Goal: Information Seeking & Learning: Find specific fact

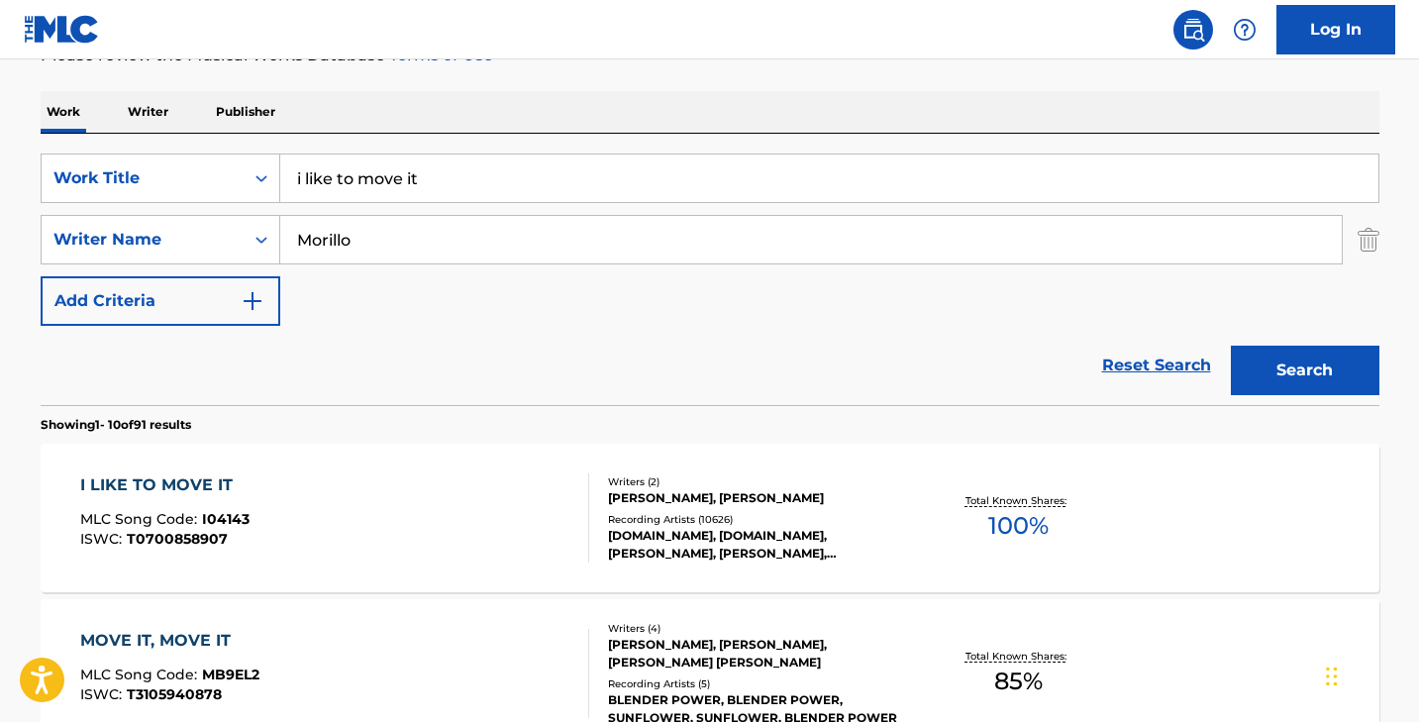
click at [379, 166] on input "i like to move it" at bounding box center [829, 178] width 1098 height 48
paste input "mmmBop"
type input "mmmBop"
click at [383, 237] on input "Morillo" at bounding box center [810, 240] width 1061 height 48
type input "[PERSON_NAME]"
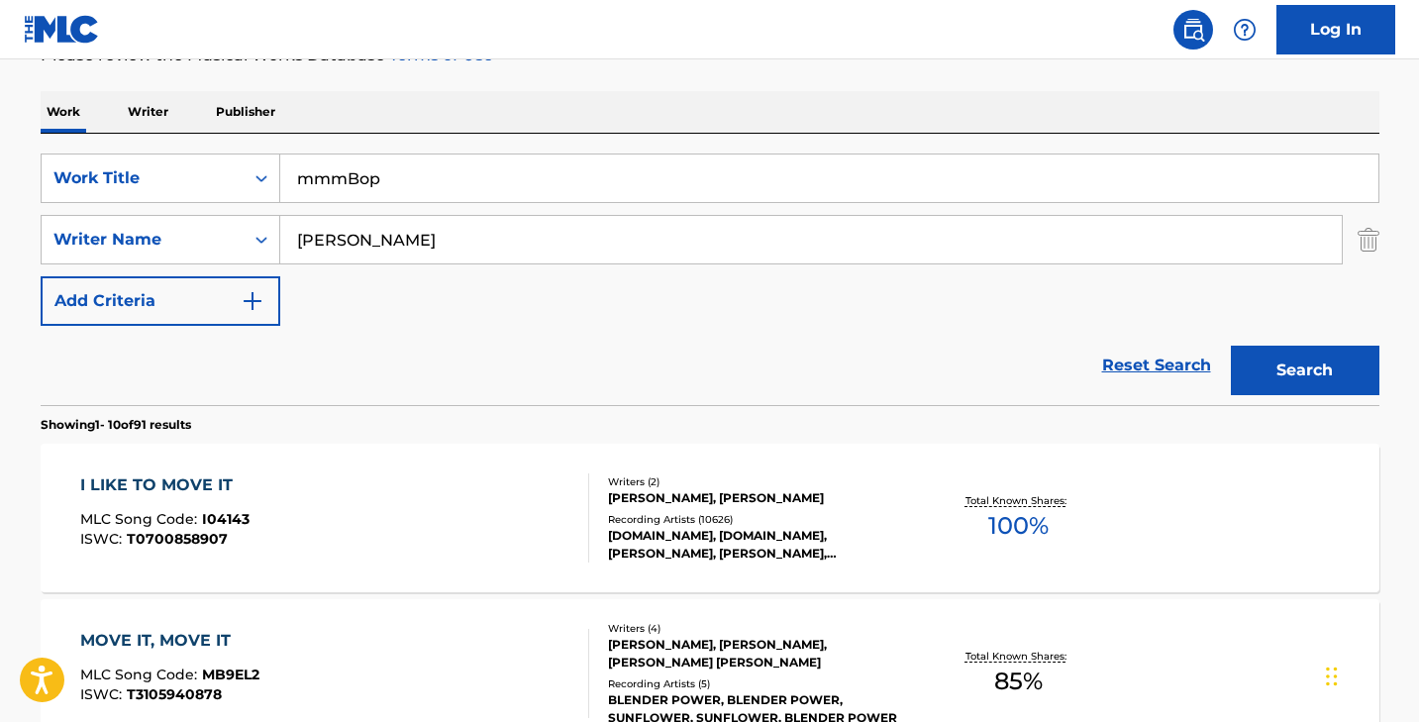
click at [1231, 346] on button "Search" at bounding box center [1305, 371] width 149 height 50
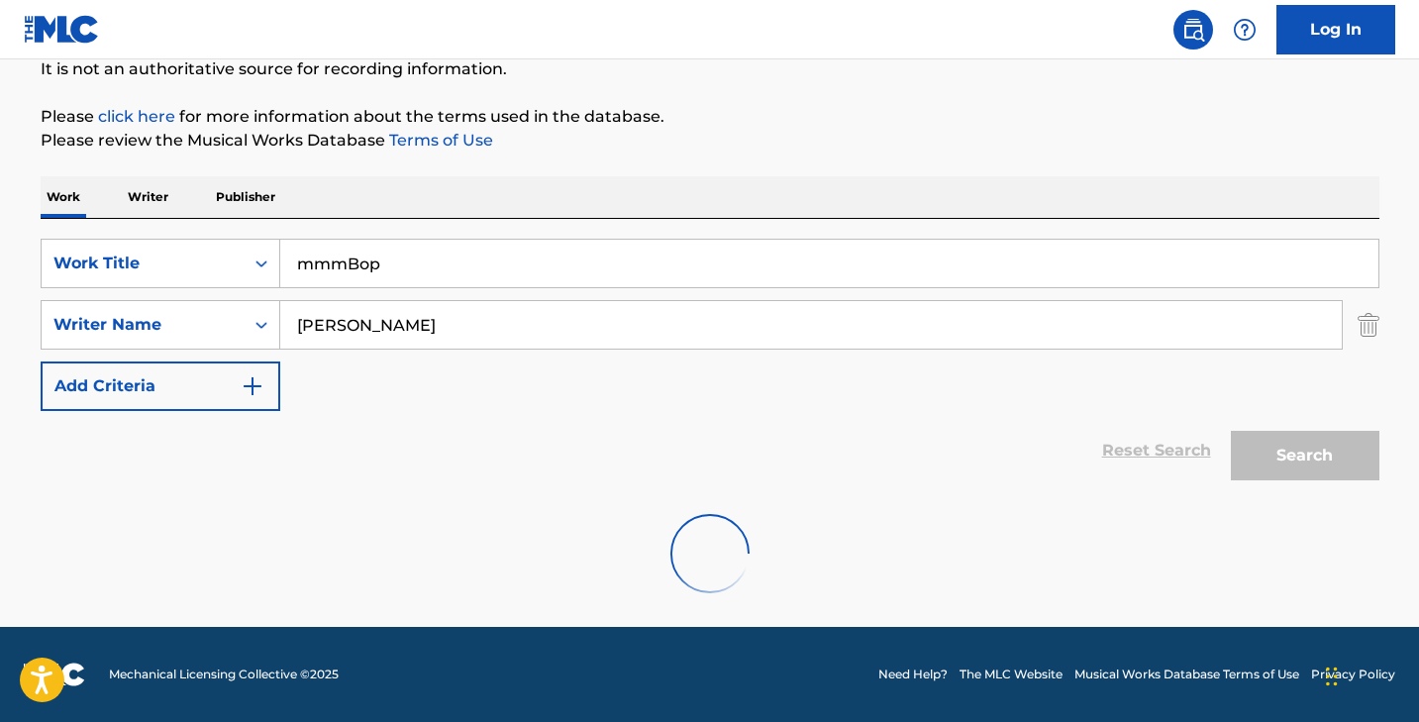
scroll to position [138, 0]
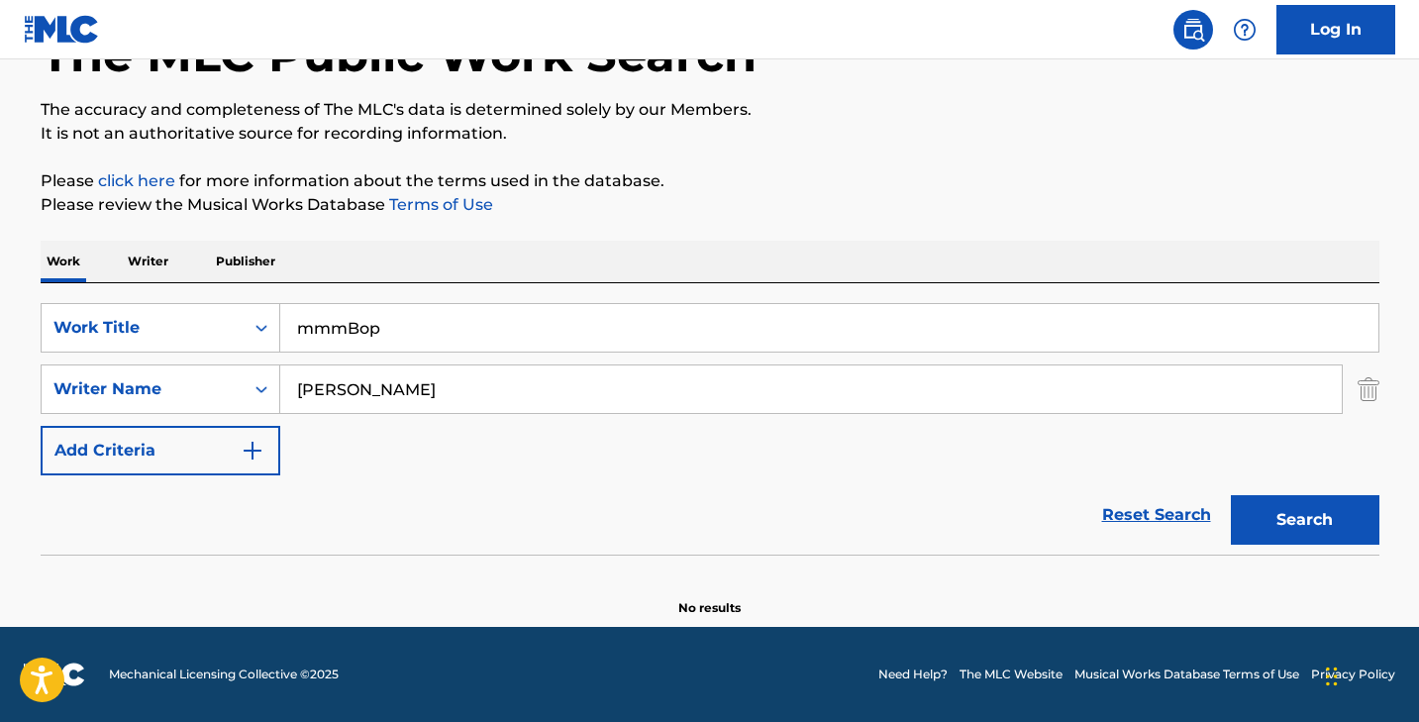
click at [356, 331] on input "mmmBop" at bounding box center [829, 328] width 1098 height 48
paste input "Hold On"
type input "Hold On"
click at [342, 366] on input "[PERSON_NAME]" at bounding box center [810, 389] width 1061 height 48
type input "[PERSON_NAME]"
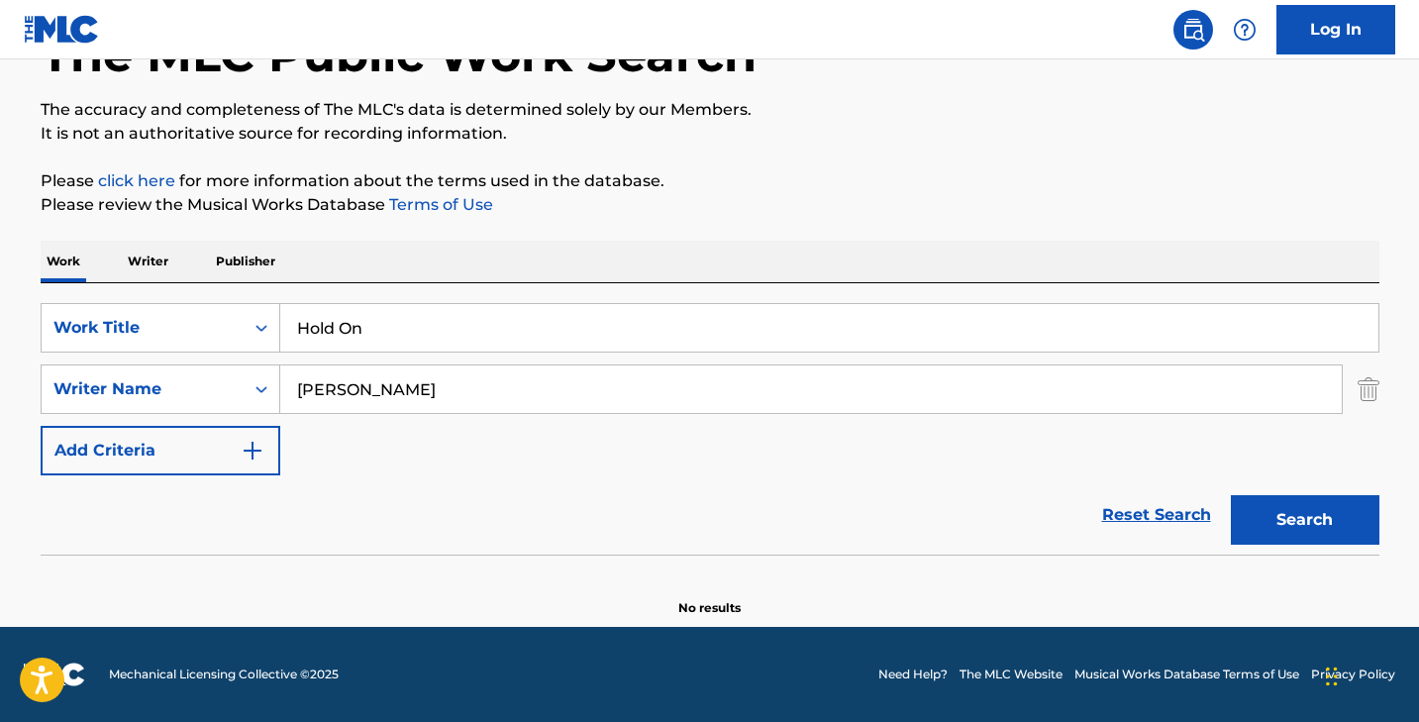
click at [1231, 495] on button "Search" at bounding box center [1305, 520] width 149 height 50
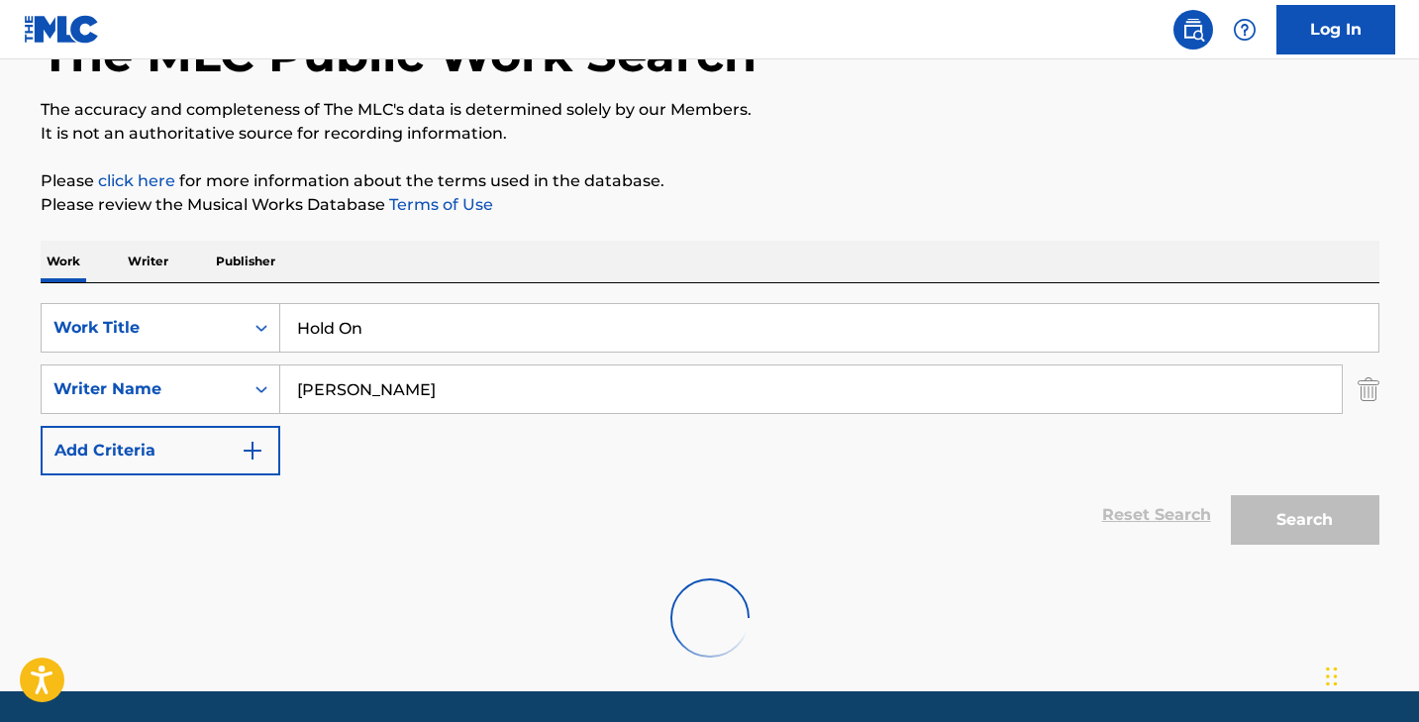
scroll to position [202, 0]
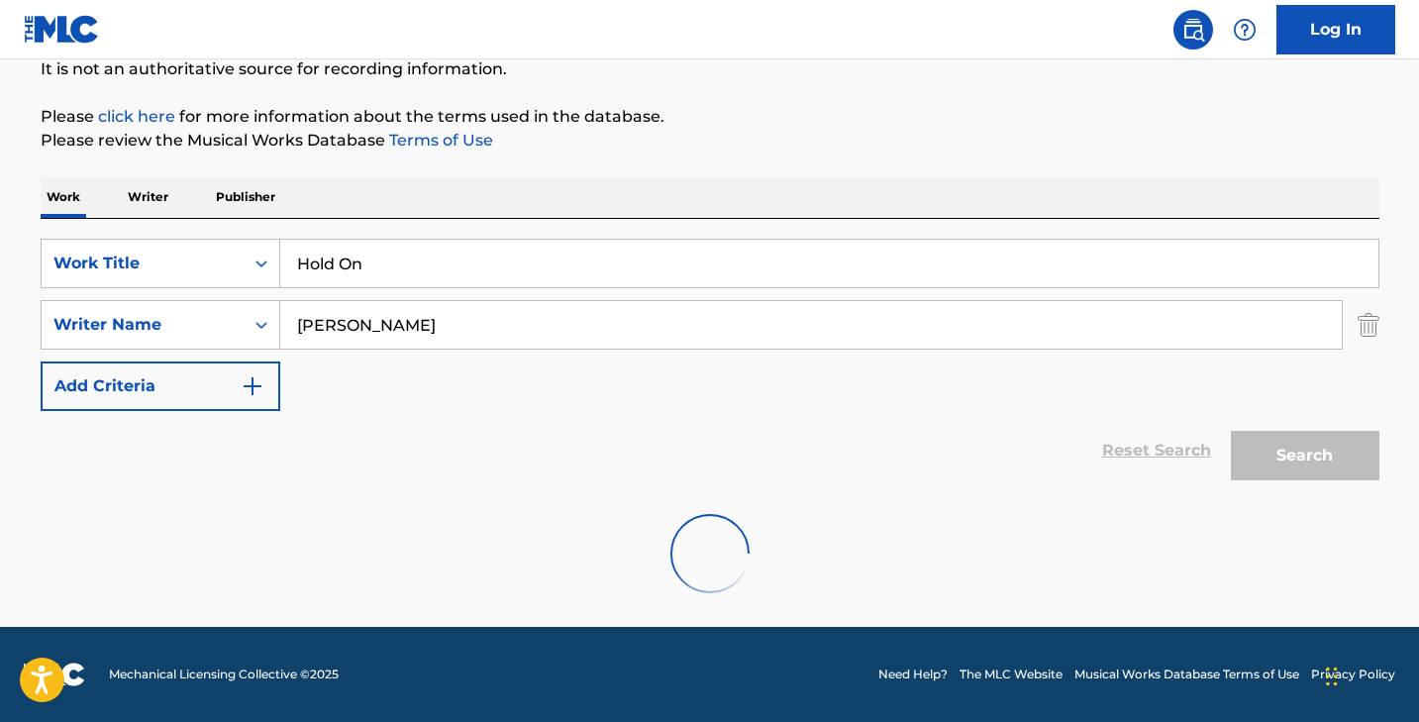
click at [85, 32] on img at bounding box center [62, 29] width 76 height 29
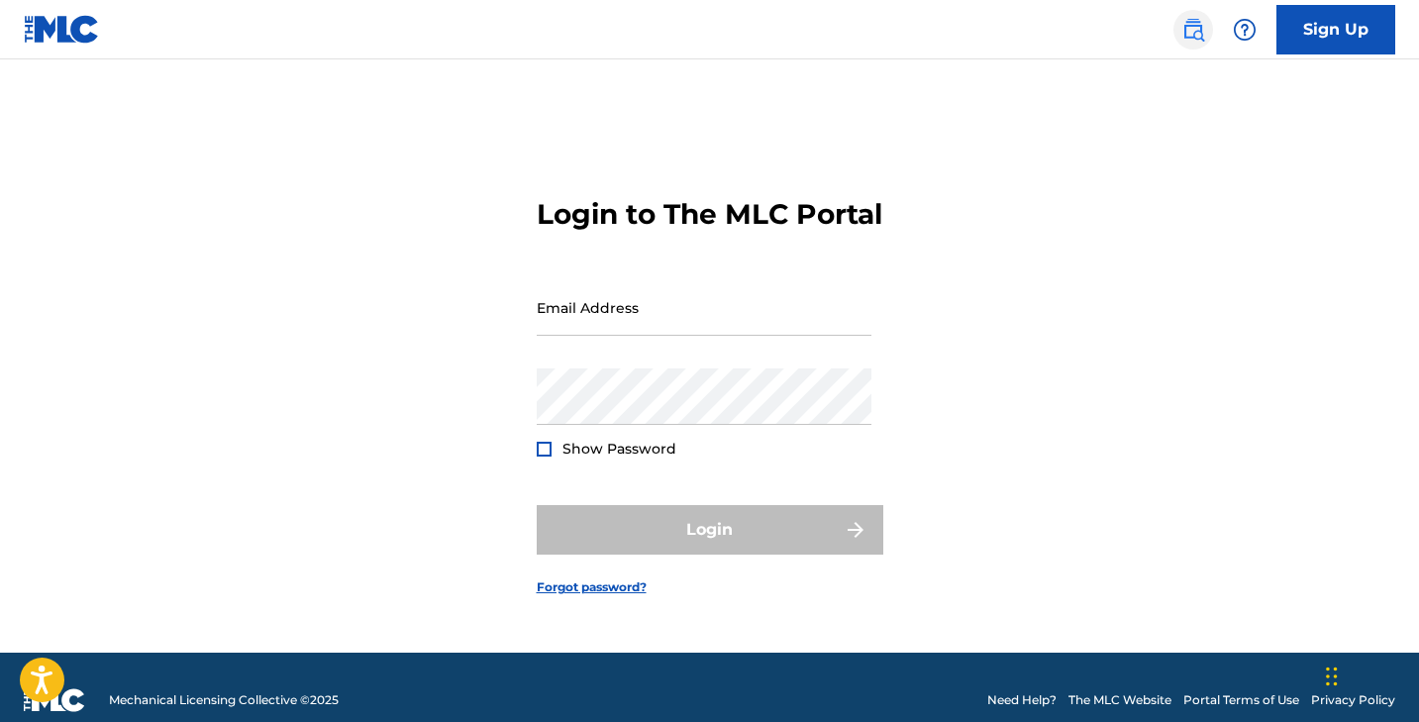
click at [1182, 35] on img at bounding box center [1193, 30] width 24 height 24
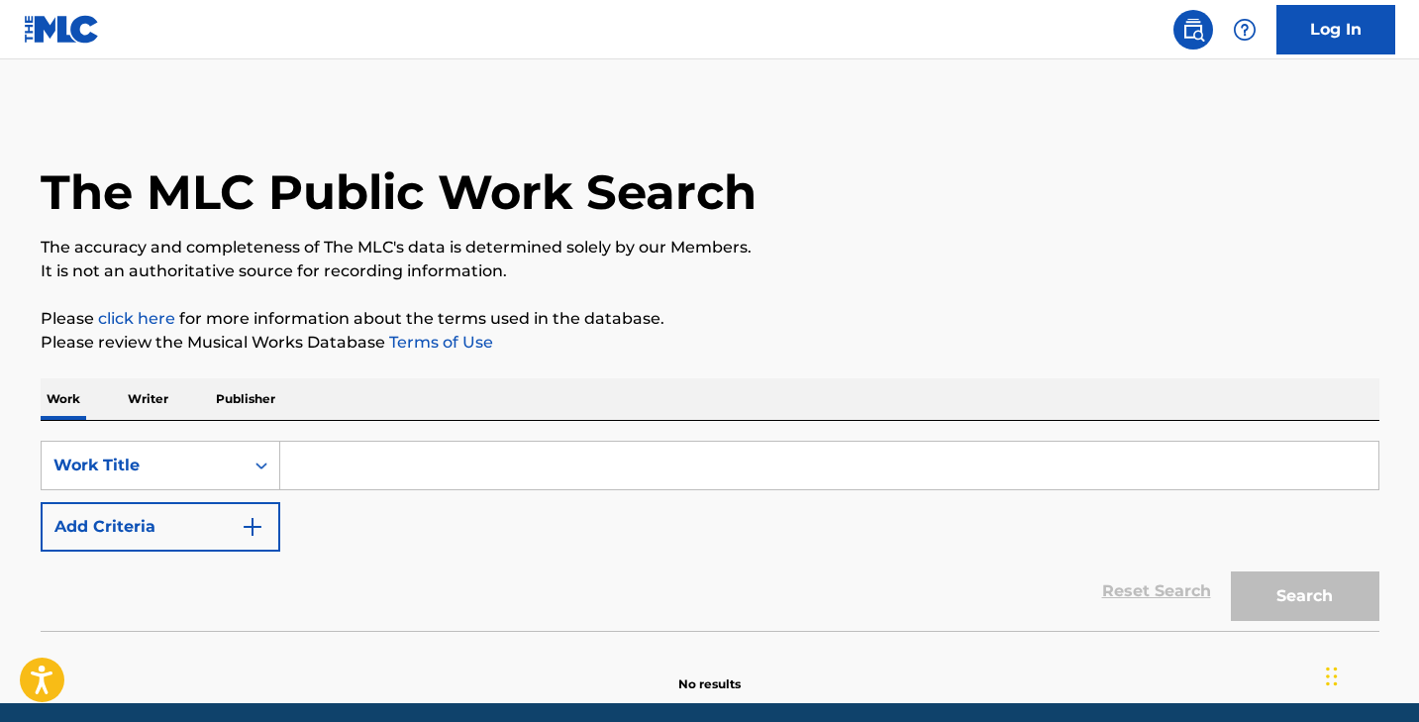
click at [430, 480] on input "Search Form" at bounding box center [829, 466] width 1098 height 48
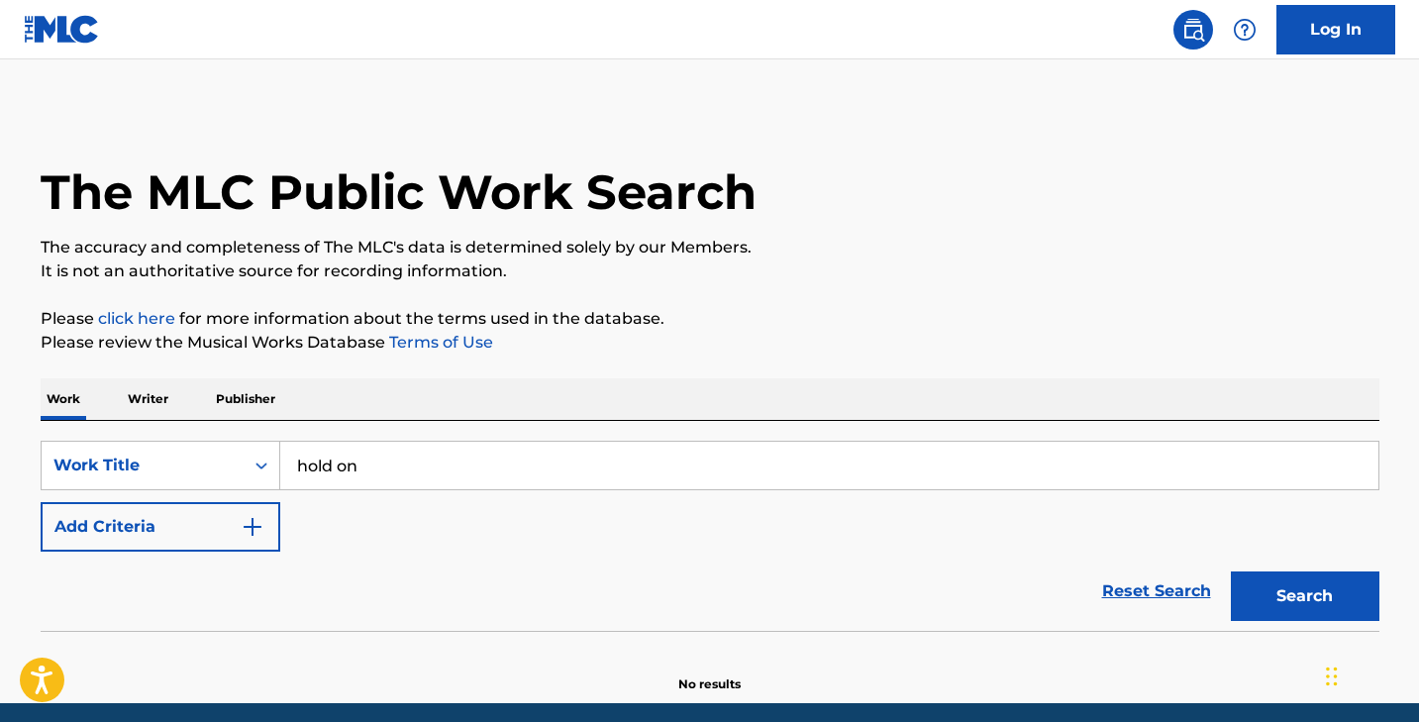
type input "hold on"
click at [228, 533] on button "Add Criteria" at bounding box center [161, 527] width 240 height 50
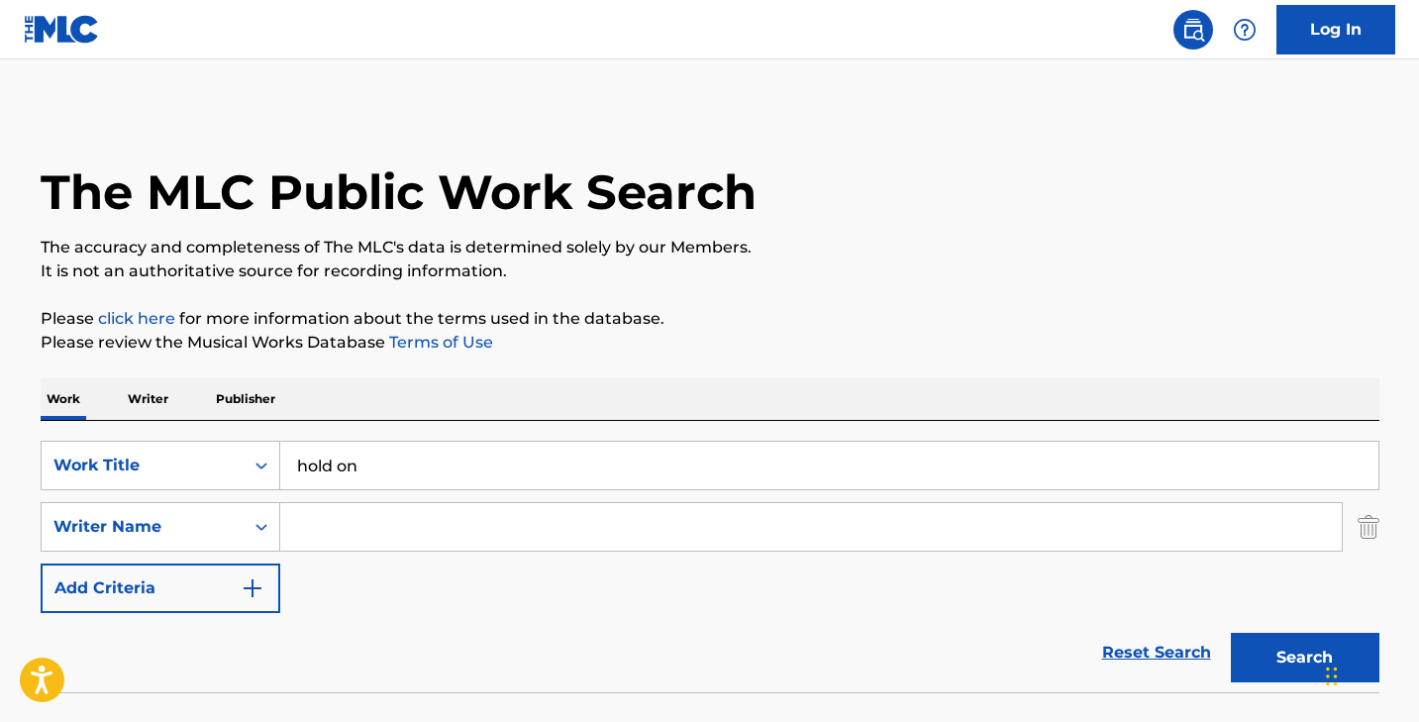
click at [368, 529] on input "Search Form" at bounding box center [810, 527] width 1061 height 48
paste input "Hold On"
type input "[PERSON_NAME]"
click at [1231, 633] on button "Search" at bounding box center [1305, 658] width 149 height 50
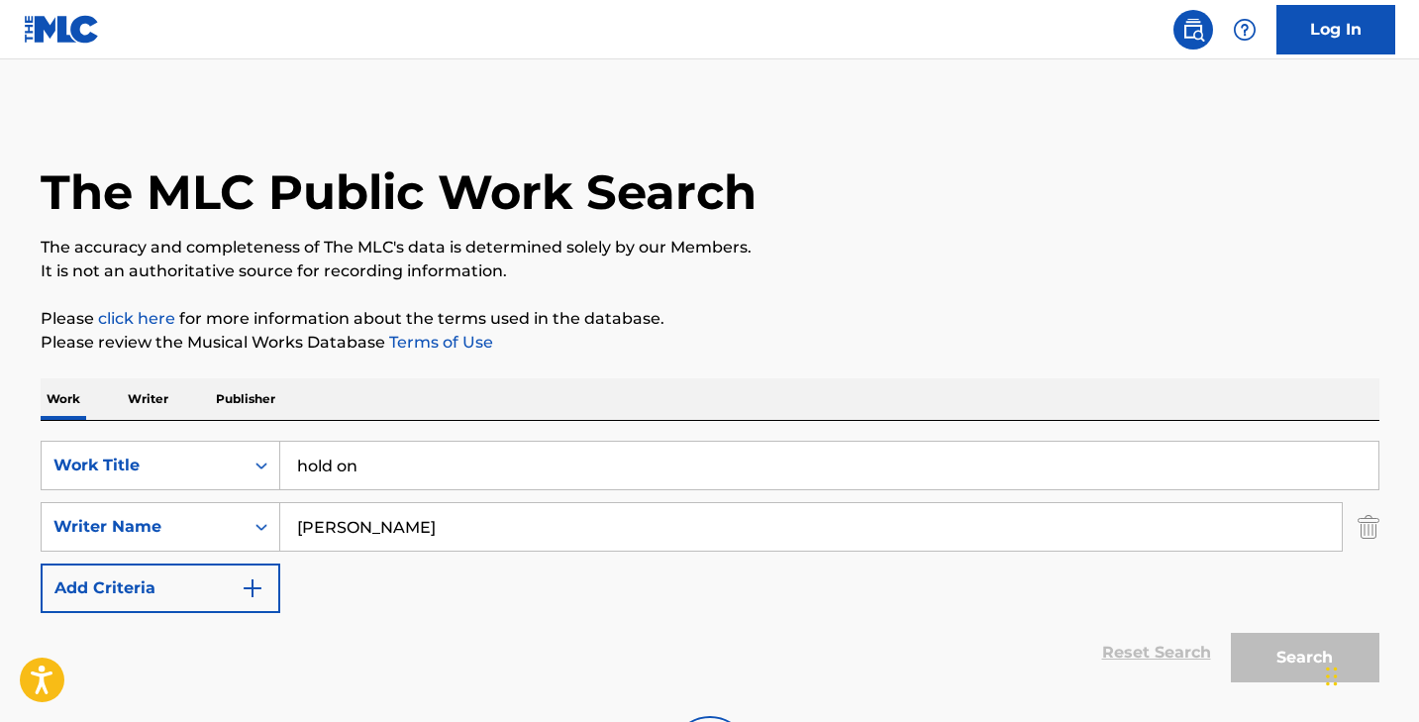
scroll to position [202, 0]
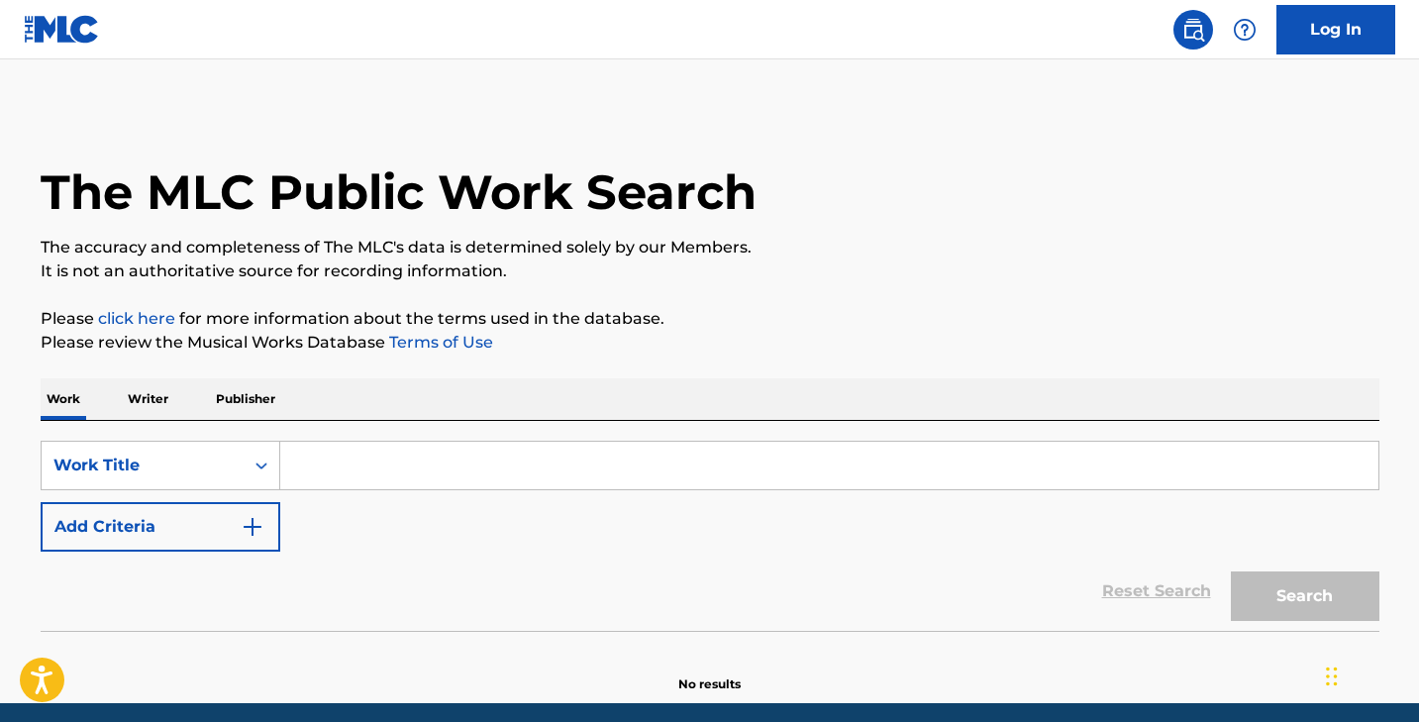
click at [380, 485] on input "Search Form" at bounding box center [829, 466] width 1098 height 48
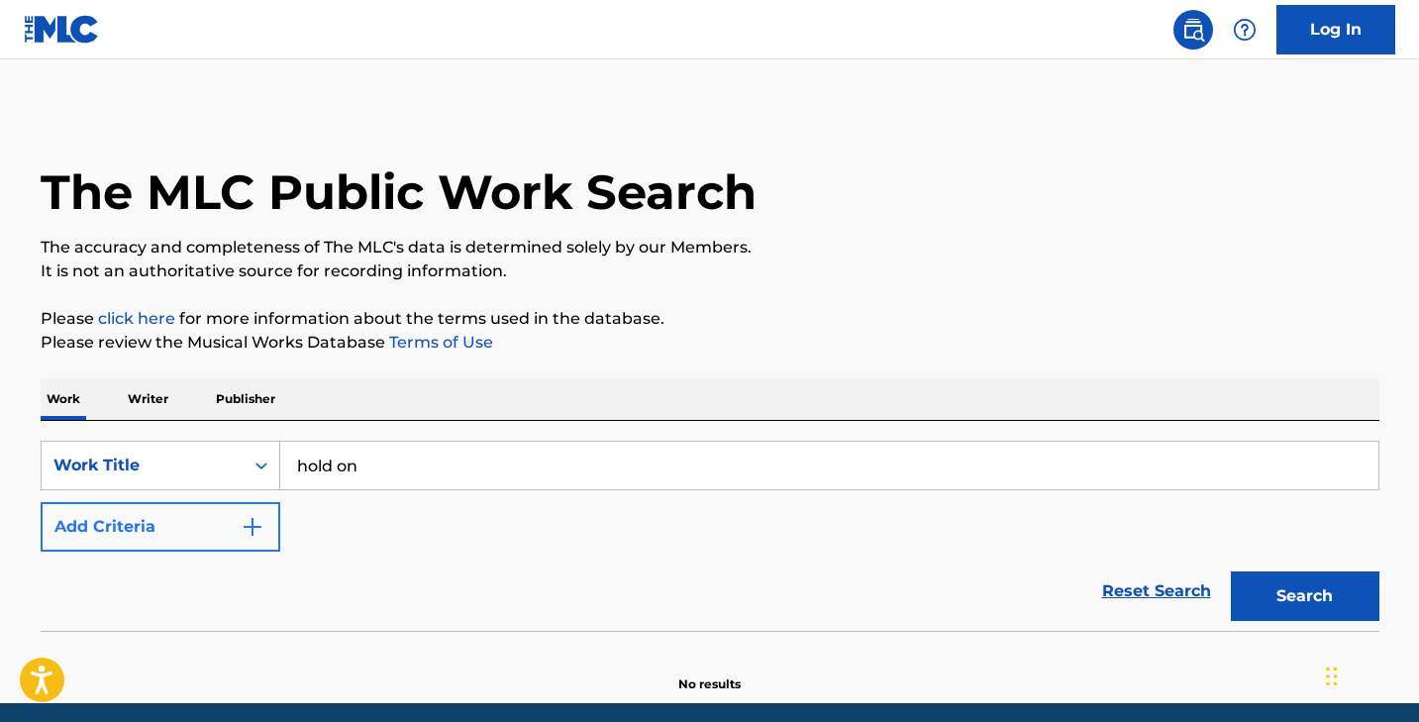
type input "hold on"
click at [222, 518] on button "Add Criteria" at bounding box center [161, 527] width 240 height 50
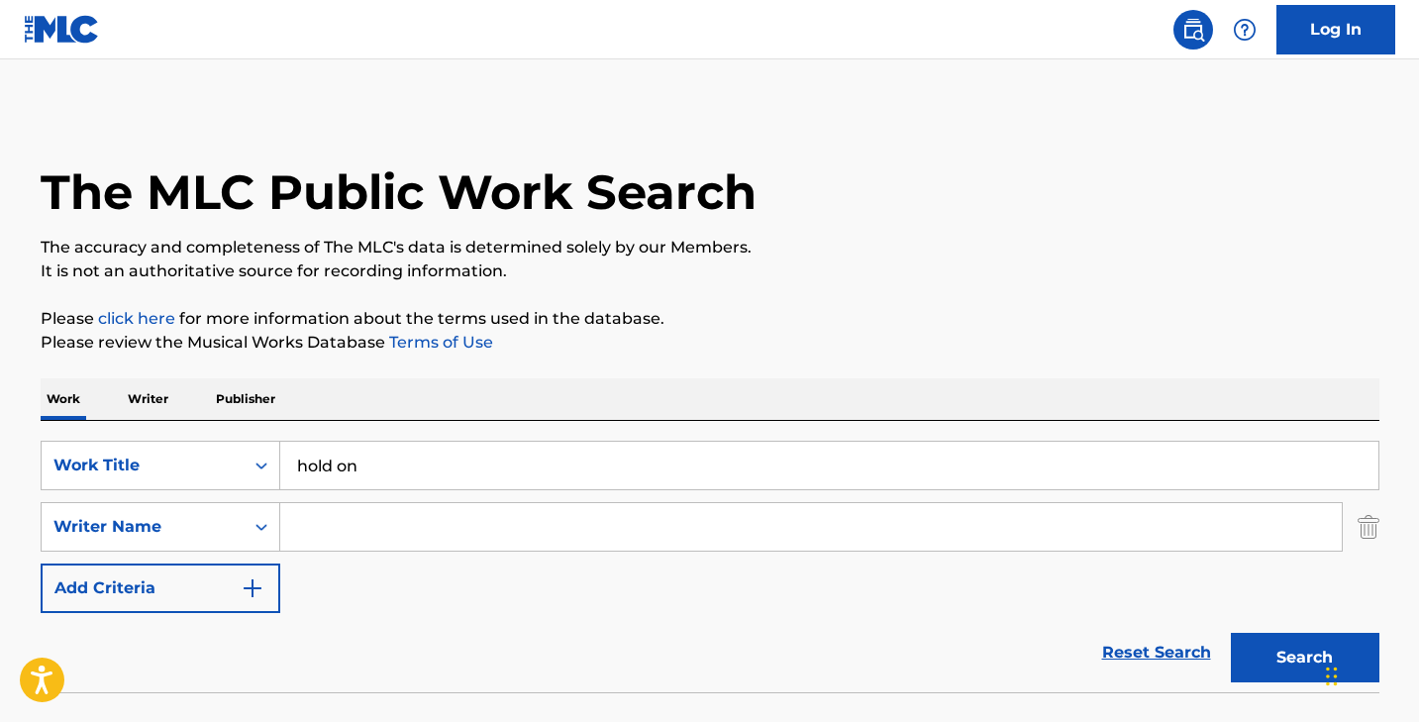
click at [347, 517] on input "Search Form" at bounding box center [810, 527] width 1061 height 48
type input "[PERSON_NAME]"
click at [1231, 633] on button "Search" at bounding box center [1305, 658] width 149 height 50
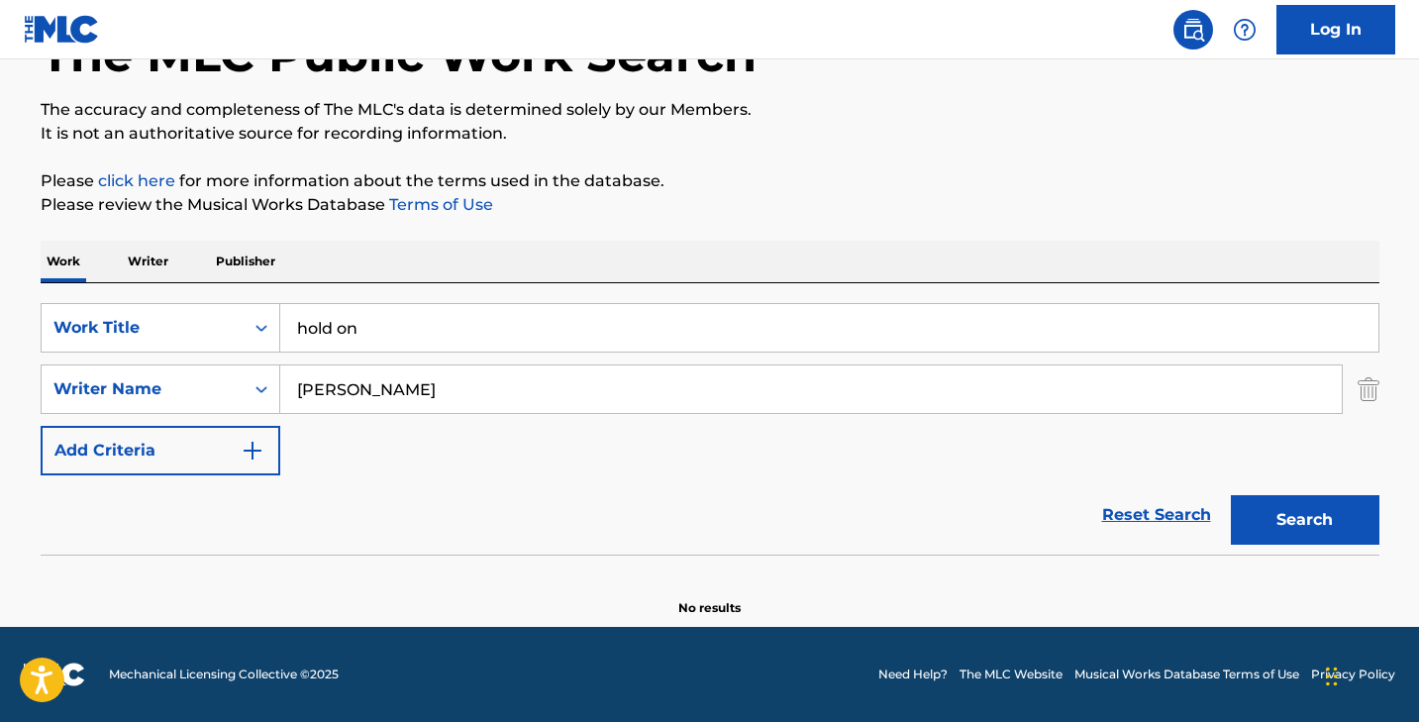
scroll to position [138, 0]
click at [368, 330] on input "hold on" at bounding box center [829, 328] width 1098 height 48
click at [1231, 495] on button "Search" at bounding box center [1305, 520] width 149 height 50
paste input "Intentions"
click at [1231, 495] on button "Search" at bounding box center [1305, 520] width 149 height 50
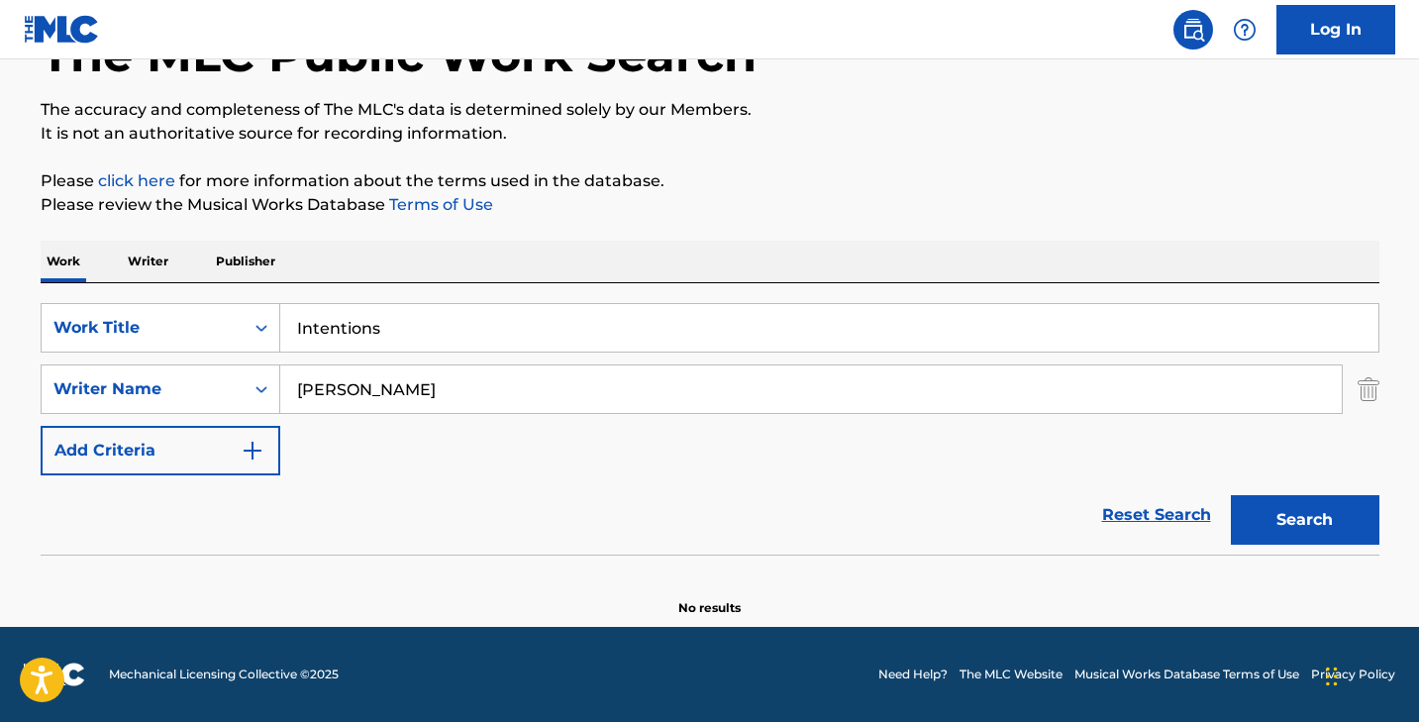
click at [428, 312] on input "Intentions" at bounding box center [829, 328] width 1098 height 48
click at [422, 339] on input "Intentions" at bounding box center [829, 328] width 1098 height 48
paste input "WHERE IS MY HUSBAND!"
type input "WHERE IS MY HUSBAND!"
click at [412, 382] on input "[PERSON_NAME]" at bounding box center [810, 389] width 1061 height 48
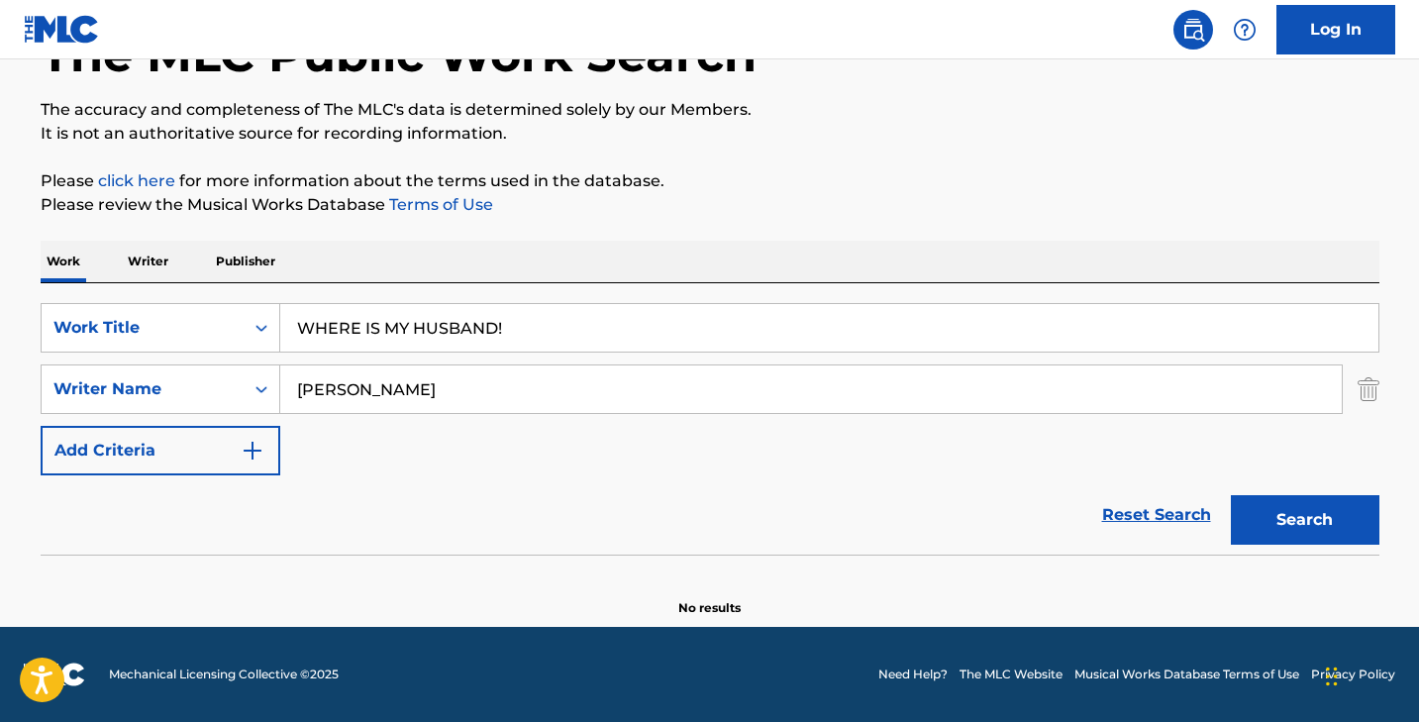
click at [412, 382] on input "[PERSON_NAME]" at bounding box center [810, 389] width 1061 height 48
click at [1231, 495] on button "Search" at bounding box center [1305, 520] width 149 height 50
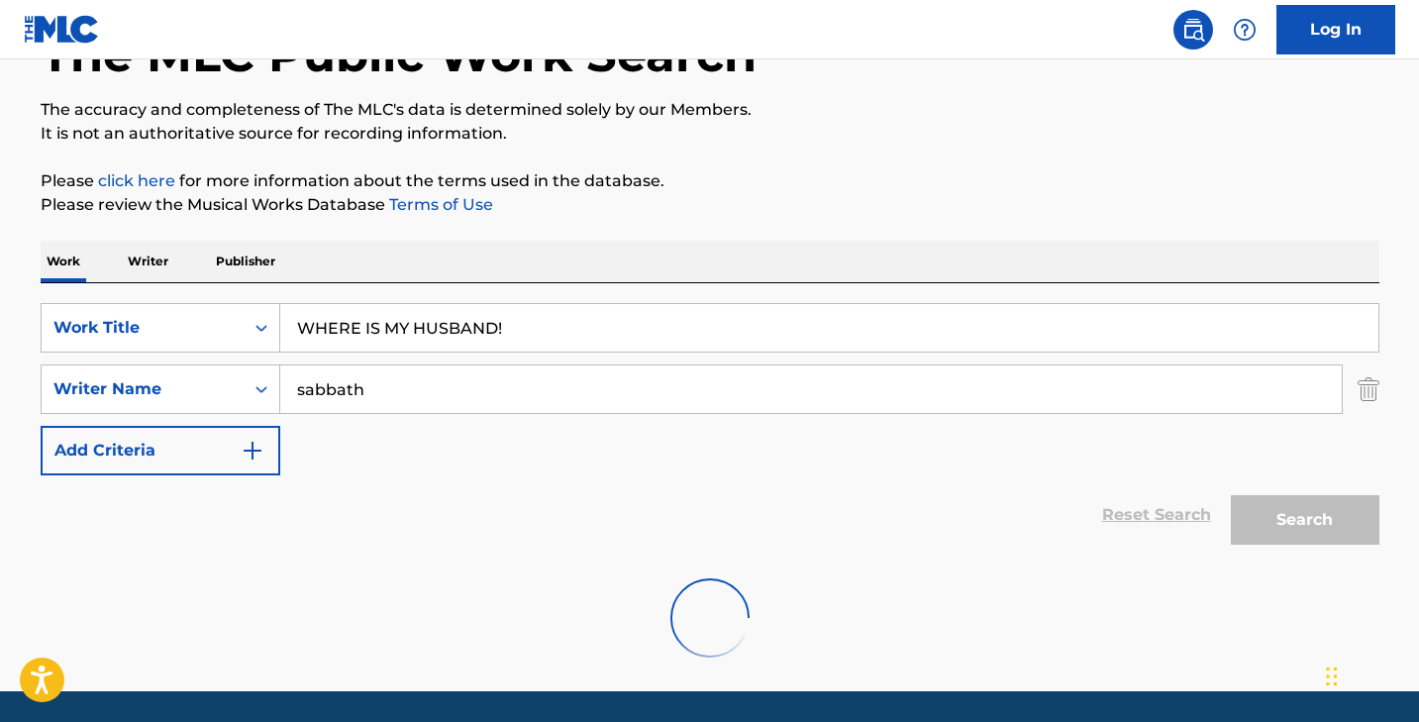
scroll to position [154, 0]
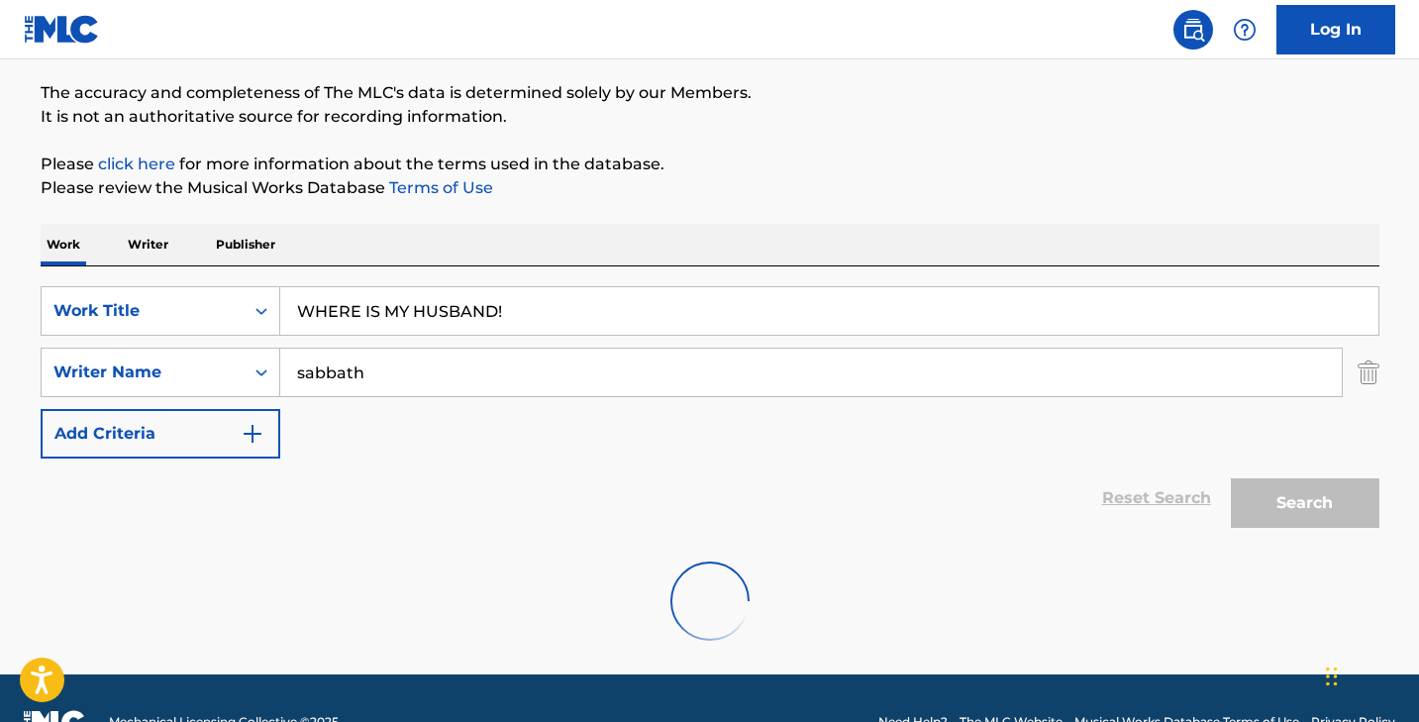
click at [325, 380] on input "sabbath" at bounding box center [810, 373] width 1061 height 48
type input "sabath"
click at [430, 316] on input "WHERE IS MY HUSBAND!" at bounding box center [829, 311] width 1098 height 48
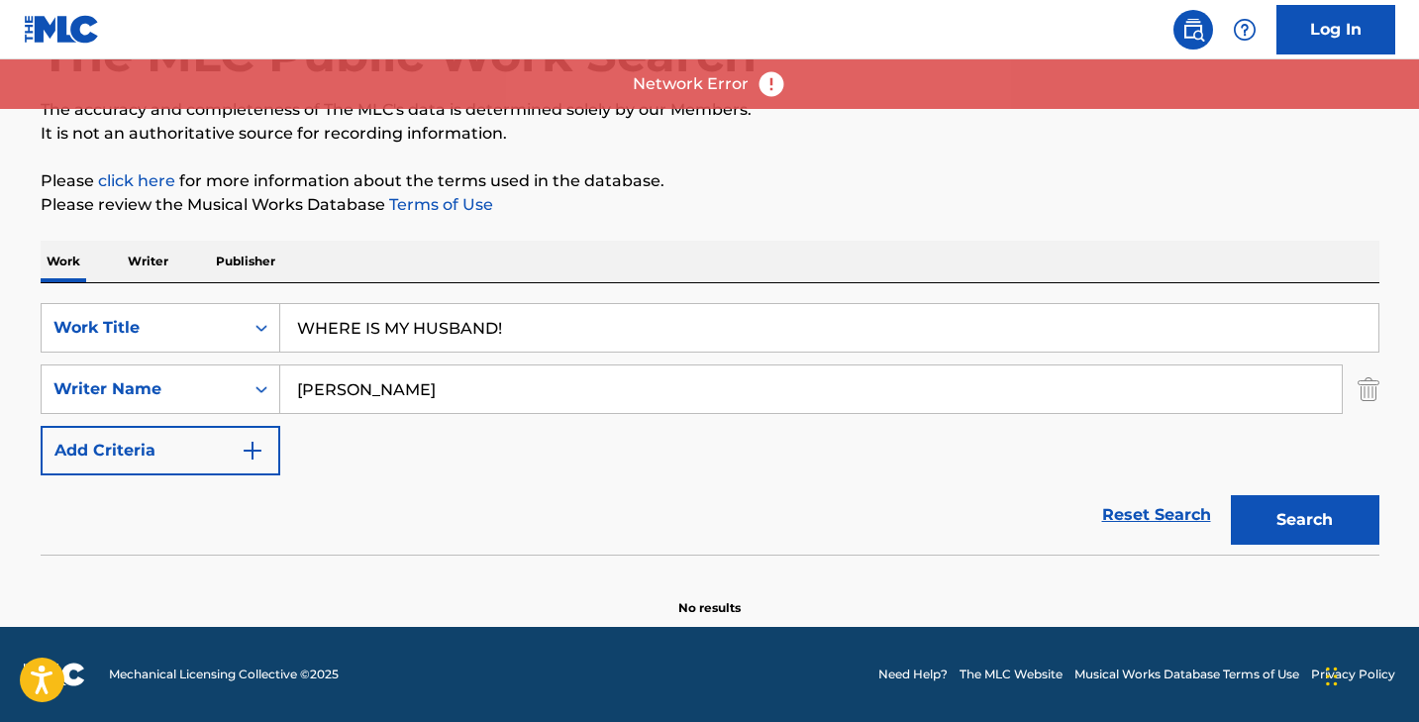
scroll to position [138, 0]
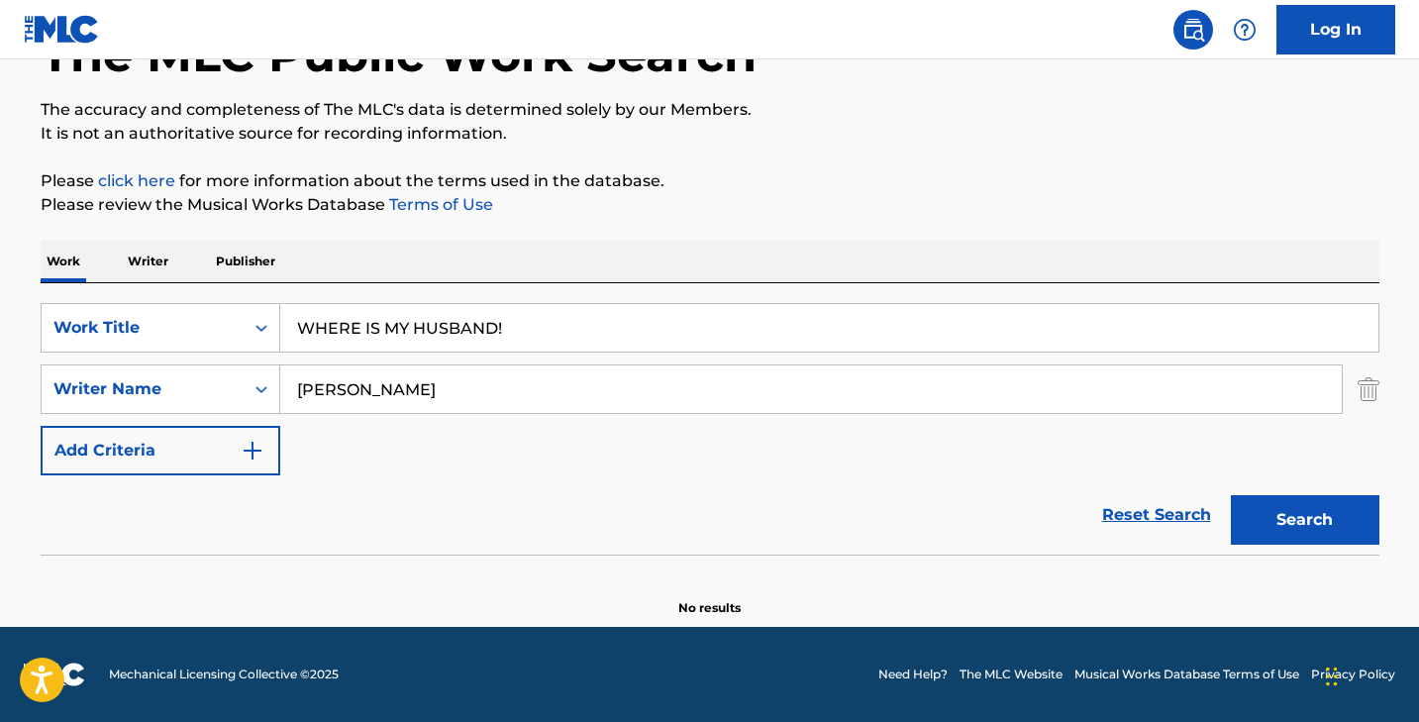
click at [527, 330] on input "WHERE IS MY HUSBAND!" at bounding box center [829, 328] width 1098 height 48
click at [1231, 495] on button "Search" at bounding box center [1305, 520] width 149 height 50
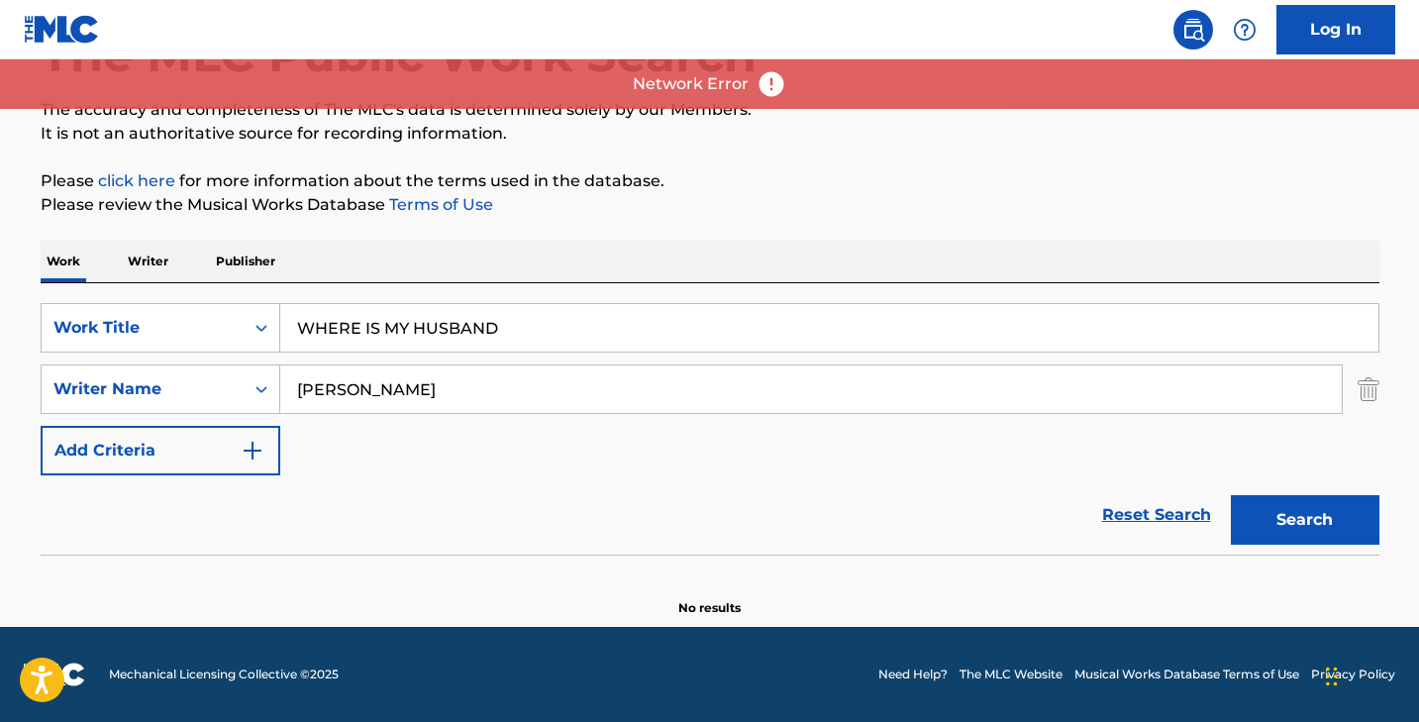
click at [1231, 495] on button "Search" at bounding box center [1305, 520] width 149 height 50
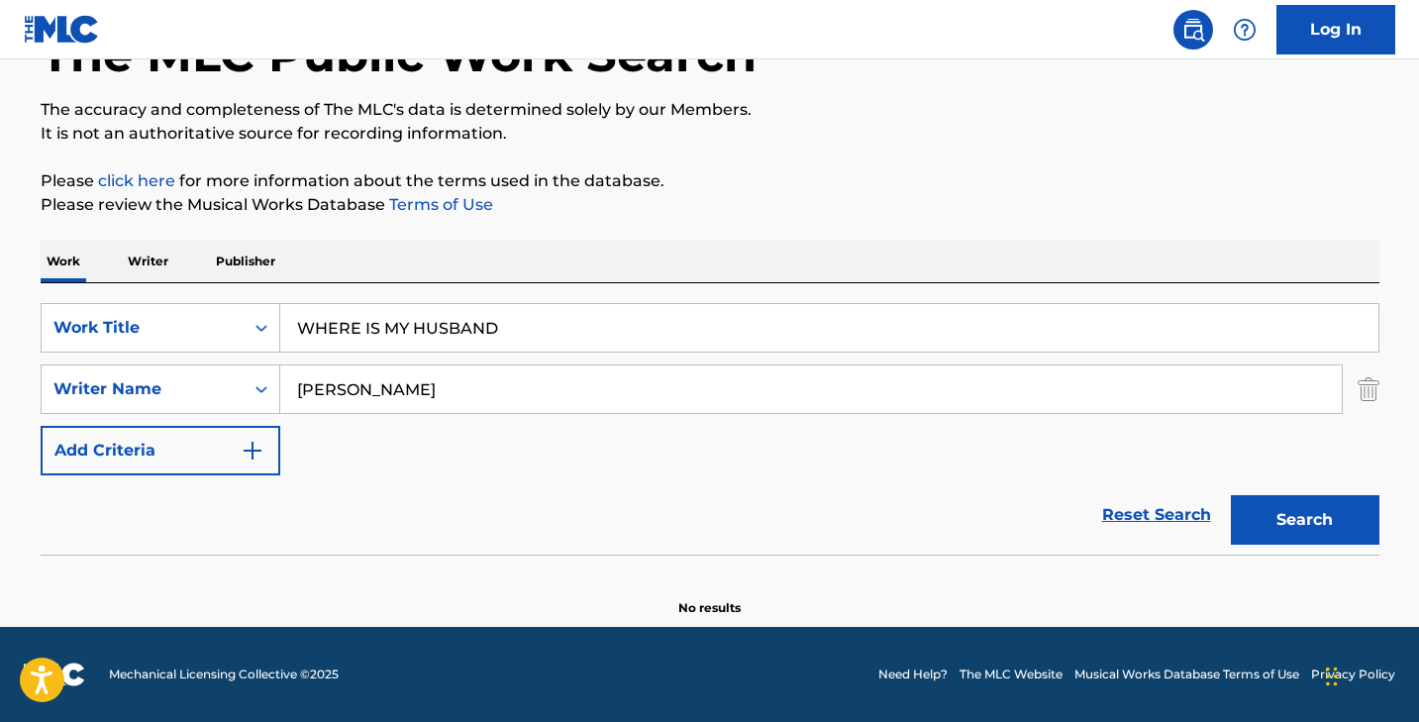
click at [1231, 495] on button "Search" at bounding box center [1305, 520] width 149 height 50
click at [462, 324] on input "WHERE IS MY HUSBAND" at bounding box center [829, 328] width 1098 height 48
paste input "Burn For You"
type input "Burn For You"
click at [435, 374] on input "sabath" at bounding box center [810, 389] width 1061 height 48
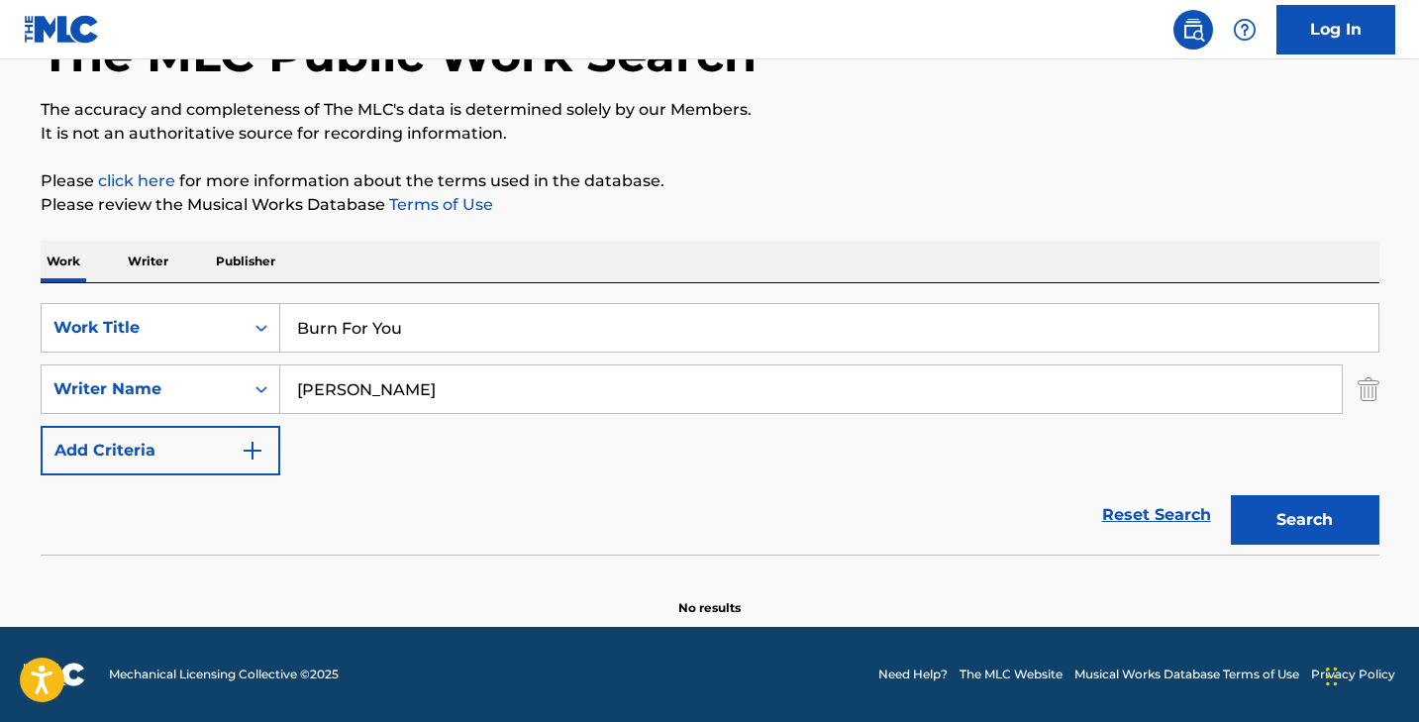
click at [435, 374] on input "sabath" at bounding box center [810, 389] width 1061 height 48
type input "farnham"
click at [1231, 495] on button "Search" at bounding box center [1305, 520] width 149 height 50
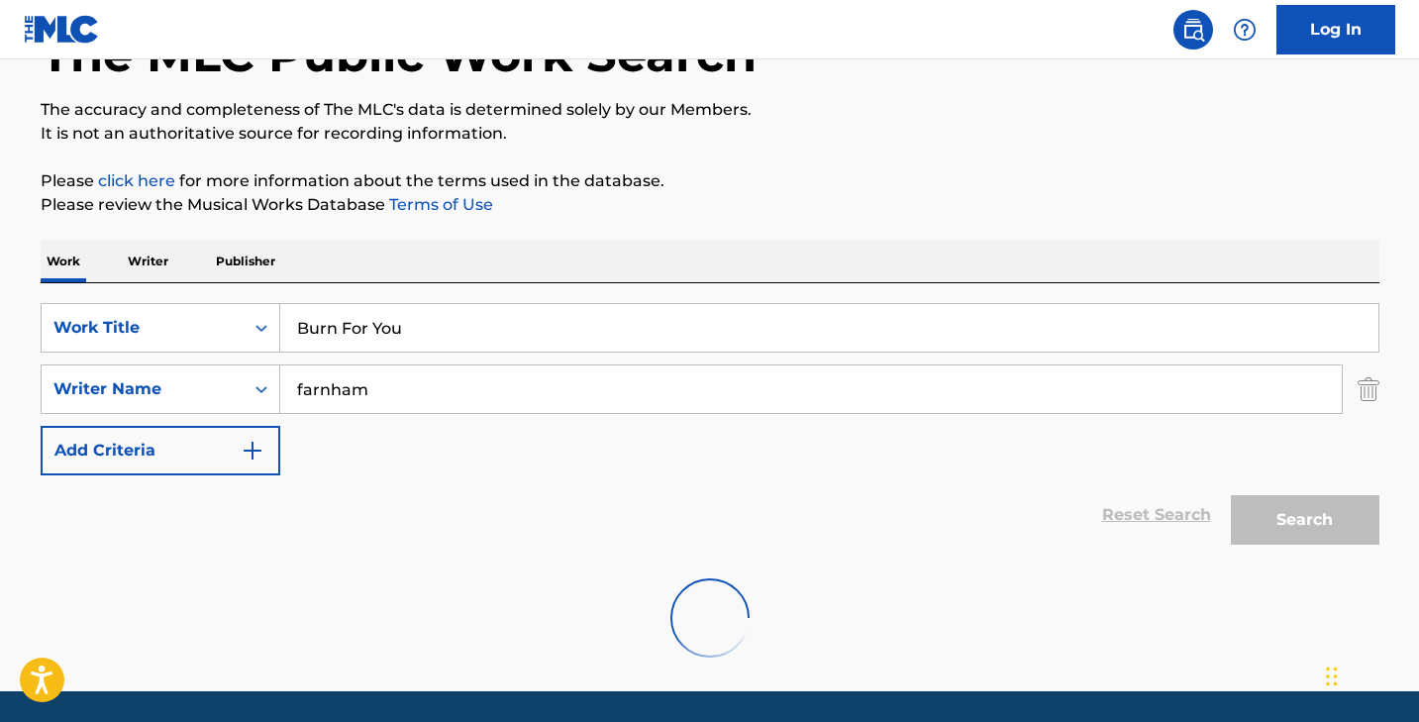
scroll to position [202, 0]
